Goal: Book appointment/travel/reservation

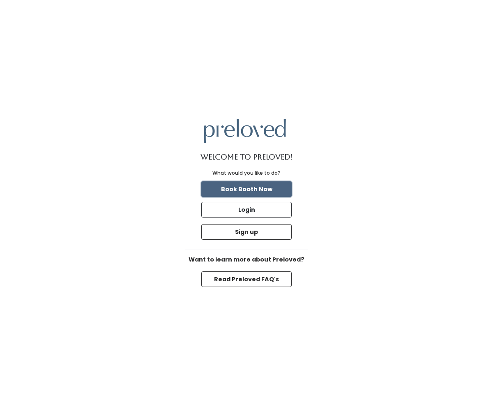
click at [268, 188] on button "Book Booth Now" at bounding box center [246, 189] width 90 height 16
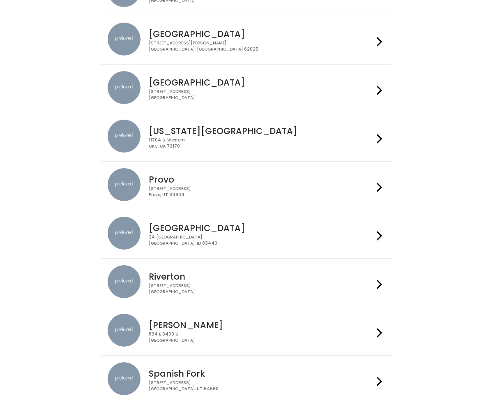
scroll to position [155, 0]
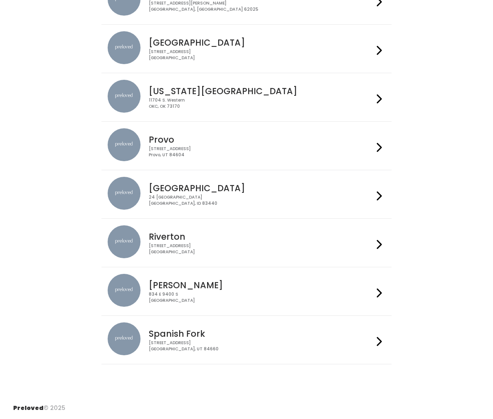
click at [224, 297] on div "834 E 9400 S Sandy, UT 84049" at bounding box center [261, 298] width 225 height 12
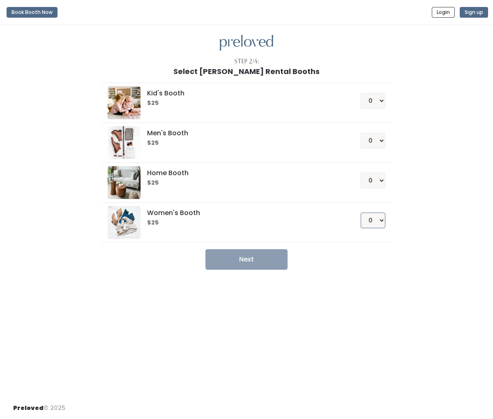
click at [381, 220] on select "0 1 2 3 4" at bounding box center [373, 221] width 25 height 16
select select "1"
click at [361, 213] on select "0 1 2 3 4" at bounding box center [373, 221] width 25 height 16
click at [247, 260] on button "Next" at bounding box center [247, 259] width 82 height 21
